Goal: Task Accomplishment & Management: Manage account settings

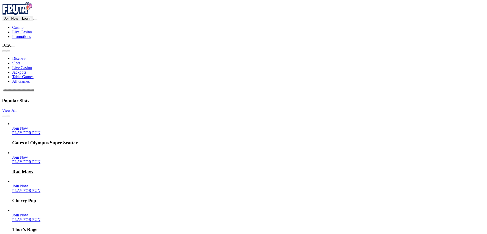
click at [29, 20] on span "Log in" at bounding box center [26, 19] width 9 height 4
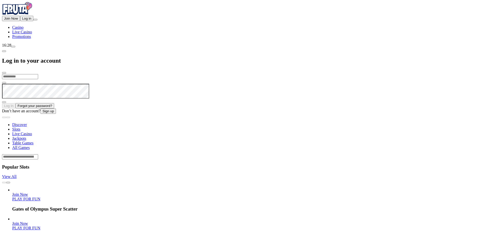
type input "**********"
click at [16, 102] on button "Log In" at bounding box center [8, 104] width 13 height 5
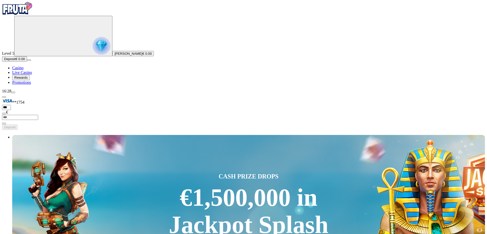
click at [93, 55] on img "Primary" at bounding box center [102, 46] width 18 height 18
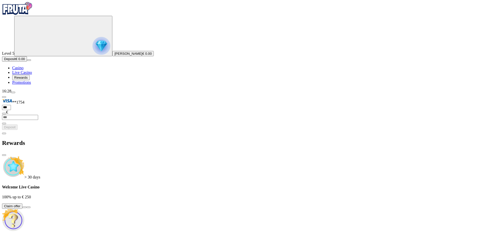
click at [4, 155] on span "close icon" at bounding box center [4, 155] width 0 height 0
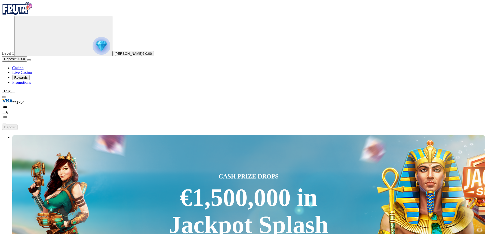
click at [31, 84] on span "Promotions" at bounding box center [21, 82] width 19 height 4
